Goal: Information Seeking & Learning: Learn about a topic

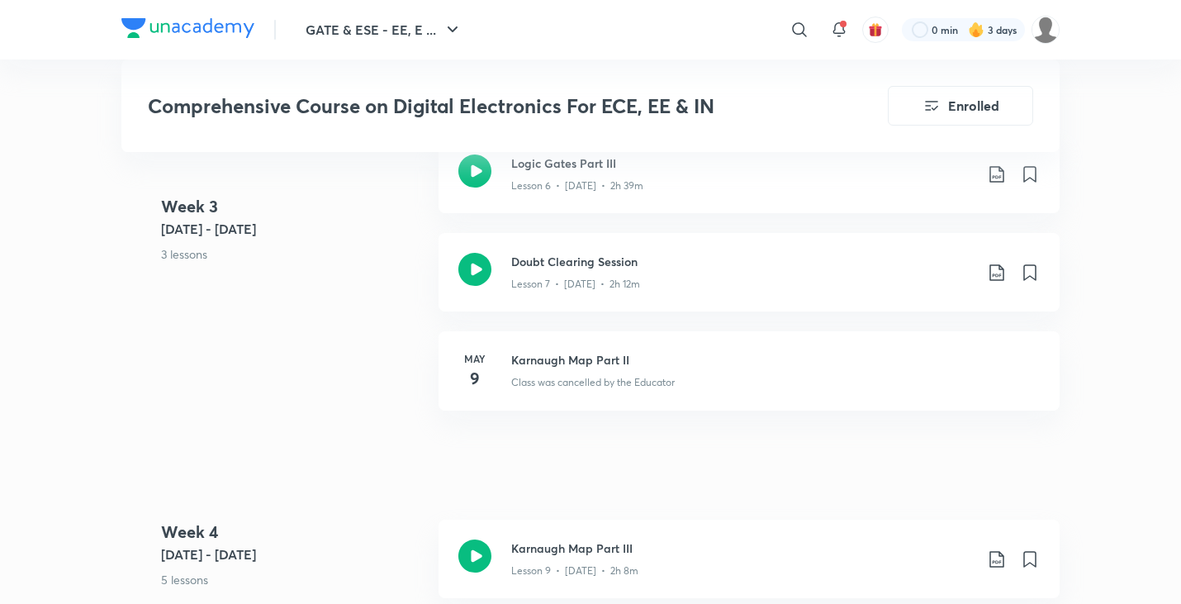
scroll to position [1515, 0]
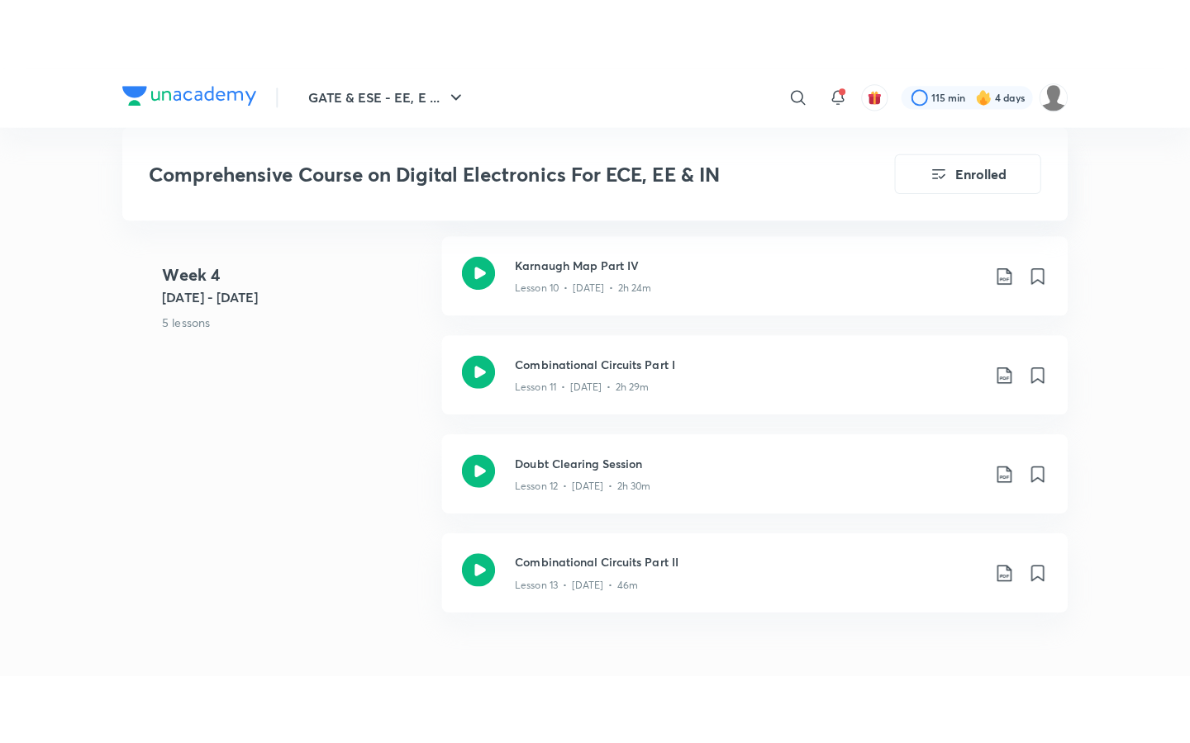
scroll to position [2155, 0]
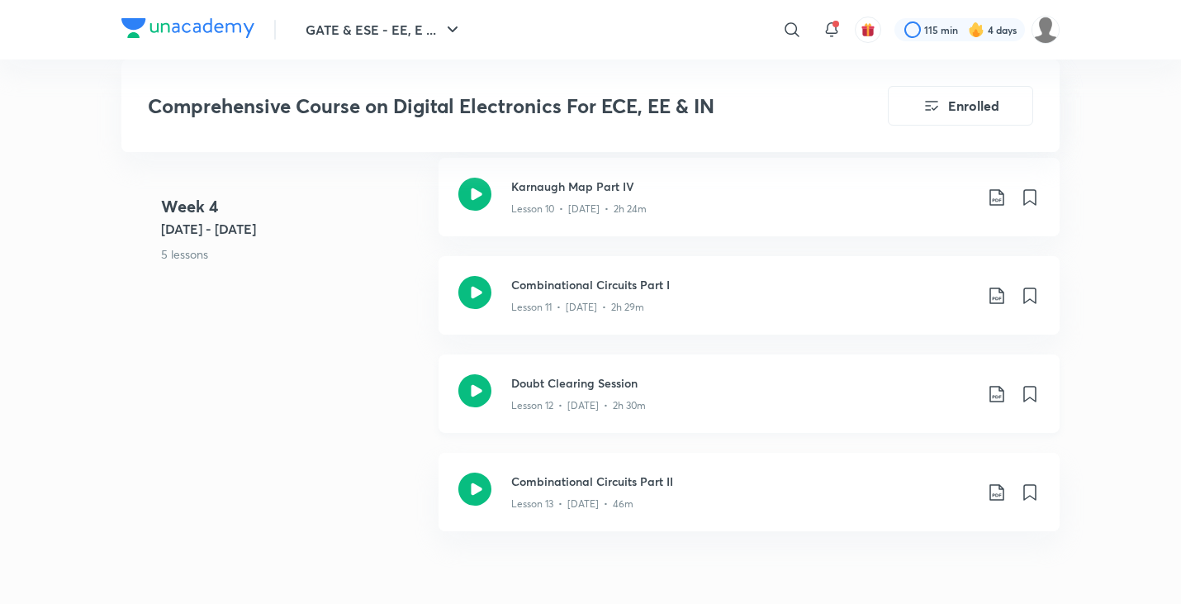
click at [583, 389] on h3 "Doubt Clearing Session" at bounding box center [742, 382] width 463 height 17
